Goal: Check status: Check status

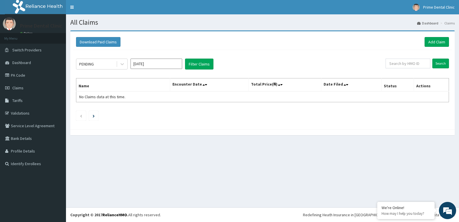
click at [102, 54] on div "PENDING [DATE] Filter Claims Search Name Encounter Date Total Price(₦) Date Fil…" at bounding box center [262, 88] width 379 height 76
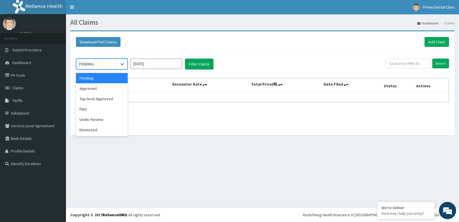
click at [103, 65] on div "PENDING" at bounding box center [96, 63] width 40 height 9
click at [105, 131] on div "Dismissed" at bounding box center [102, 130] width 52 height 10
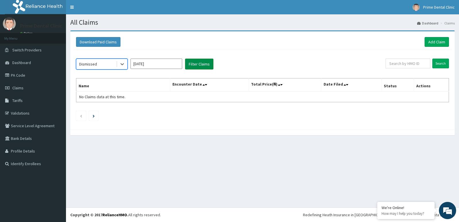
click at [196, 61] on button "Filter Claims" at bounding box center [199, 64] width 28 height 11
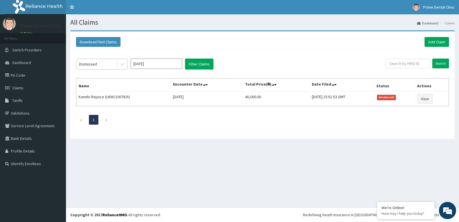
click at [96, 64] on div "Dismissed" at bounding box center [88, 64] width 18 height 6
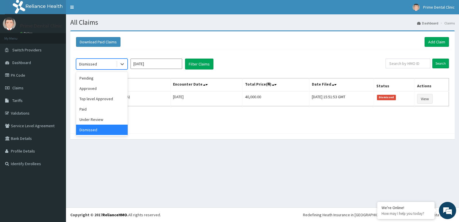
click at [96, 134] on div "Dismissed" at bounding box center [102, 130] width 52 height 10
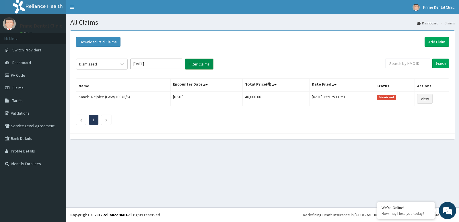
click at [201, 61] on button "Filter Claims" at bounding box center [199, 64] width 28 height 11
